Goal: Task Accomplishment & Management: Manage account settings

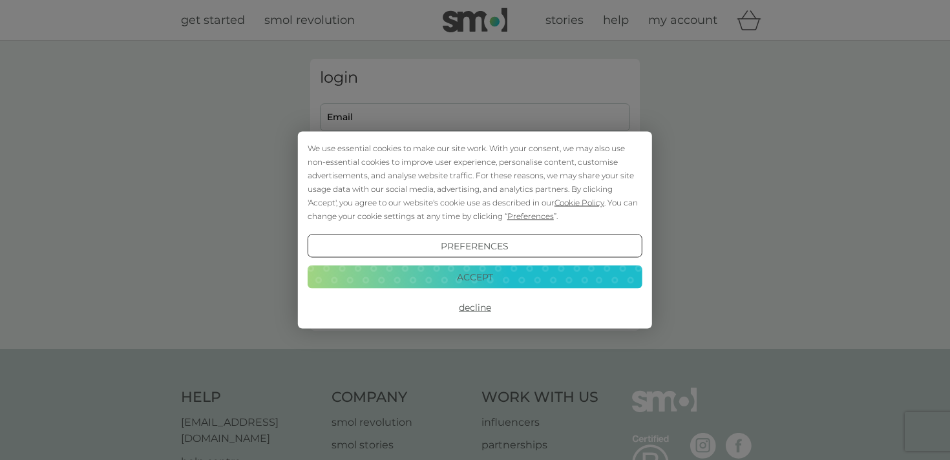
click at [494, 277] on button "Accept" at bounding box center [475, 276] width 335 height 23
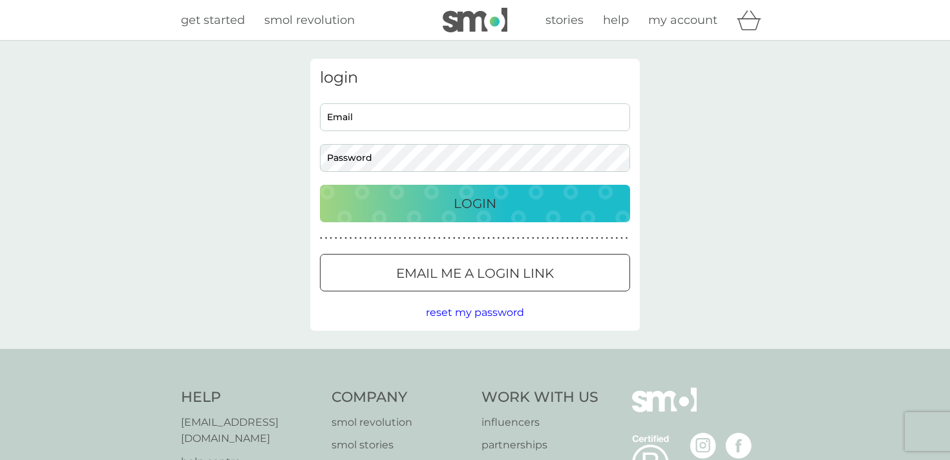
click at [458, 120] on input "Email" at bounding box center [475, 117] width 310 height 28
type input "[EMAIL_ADDRESS][DOMAIN_NAME]"
click at [476, 318] on span "reset my password" at bounding box center [475, 312] width 98 height 12
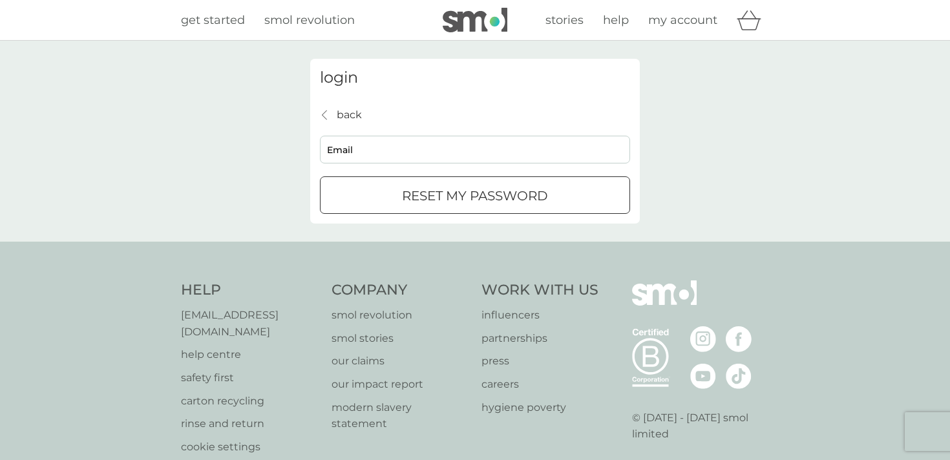
click at [440, 155] on input "Email" at bounding box center [475, 150] width 310 height 28
type input "[EMAIL_ADDRESS][DOMAIN_NAME]"
click at [504, 191] on p "reset my password" at bounding box center [475, 195] width 146 height 21
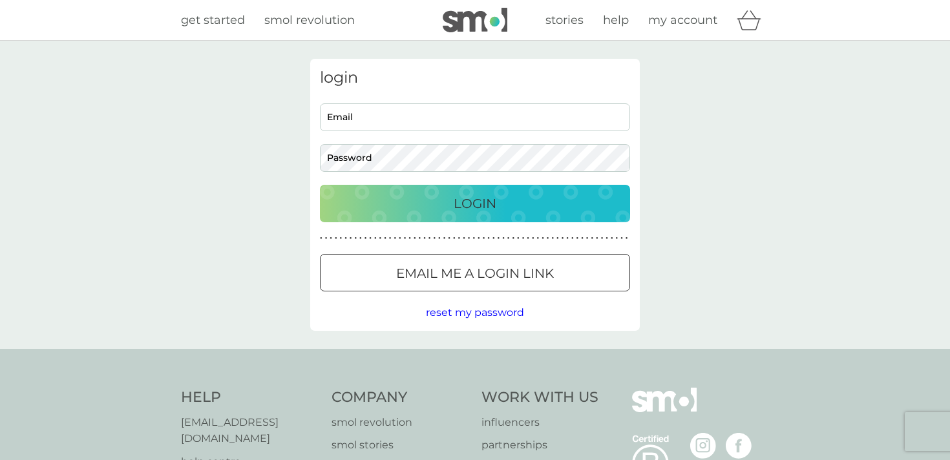
click at [462, 122] on input "Email" at bounding box center [475, 117] width 310 height 28
type input "[EMAIL_ADDRESS][DOMAIN_NAME]"
click at [565, 204] on div "Login" at bounding box center [475, 203] width 284 height 21
